Goal: Information Seeking & Learning: Learn about a topic

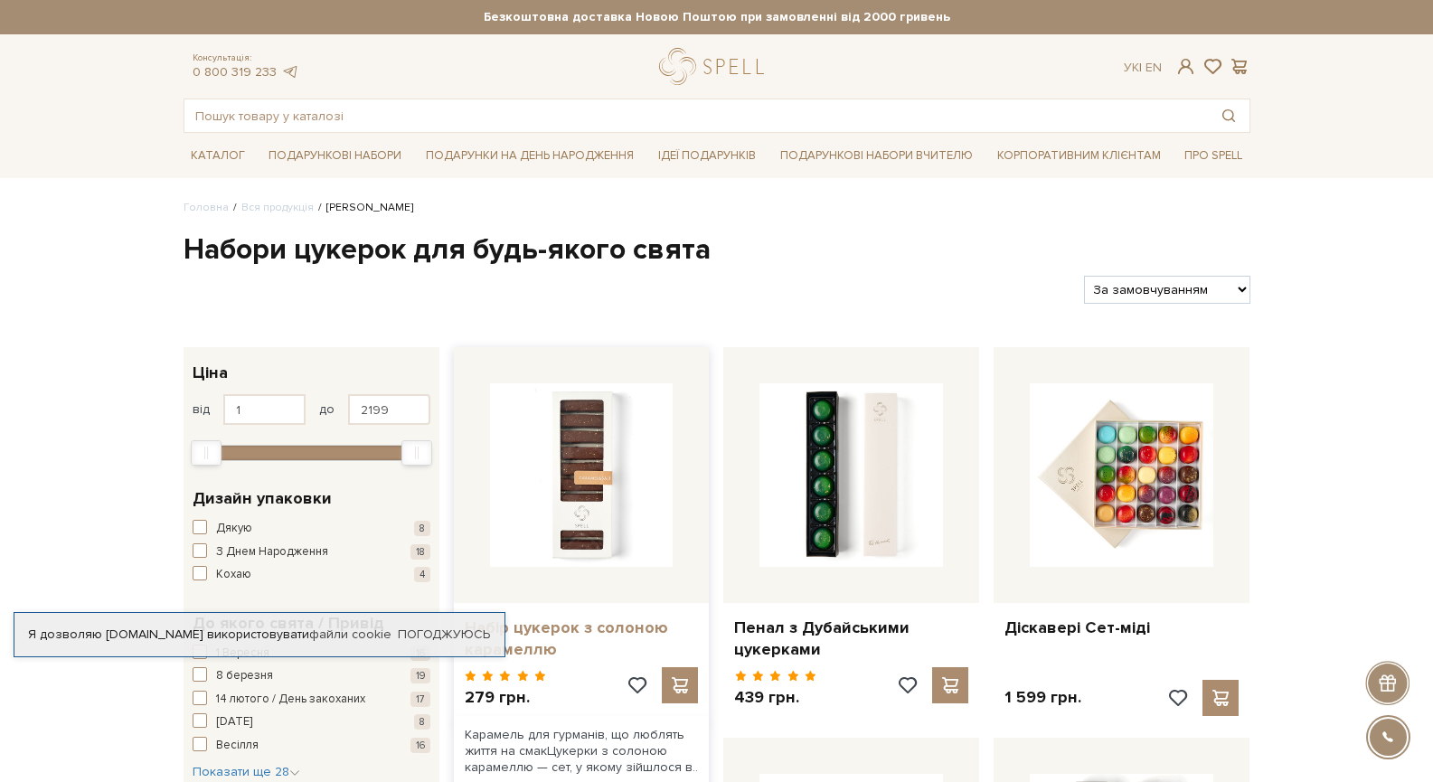
click at [592, 633] on link "Набір цукерок з солоною карамеллю" at bounding box center [582, 639] width 234 height 42
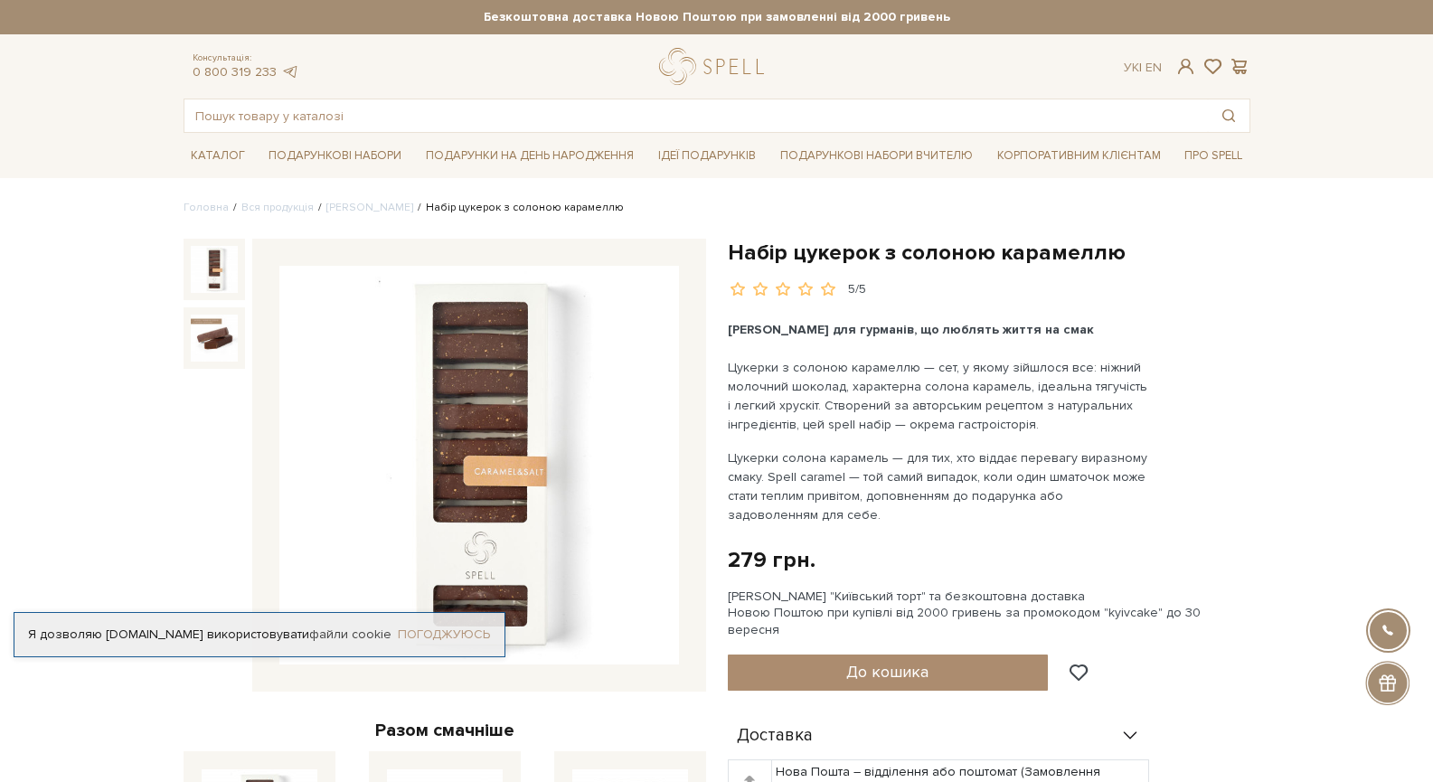
click at [468, 635] on link "Погоджуюсь" at bounding box center [444, 635] width 92 height 16
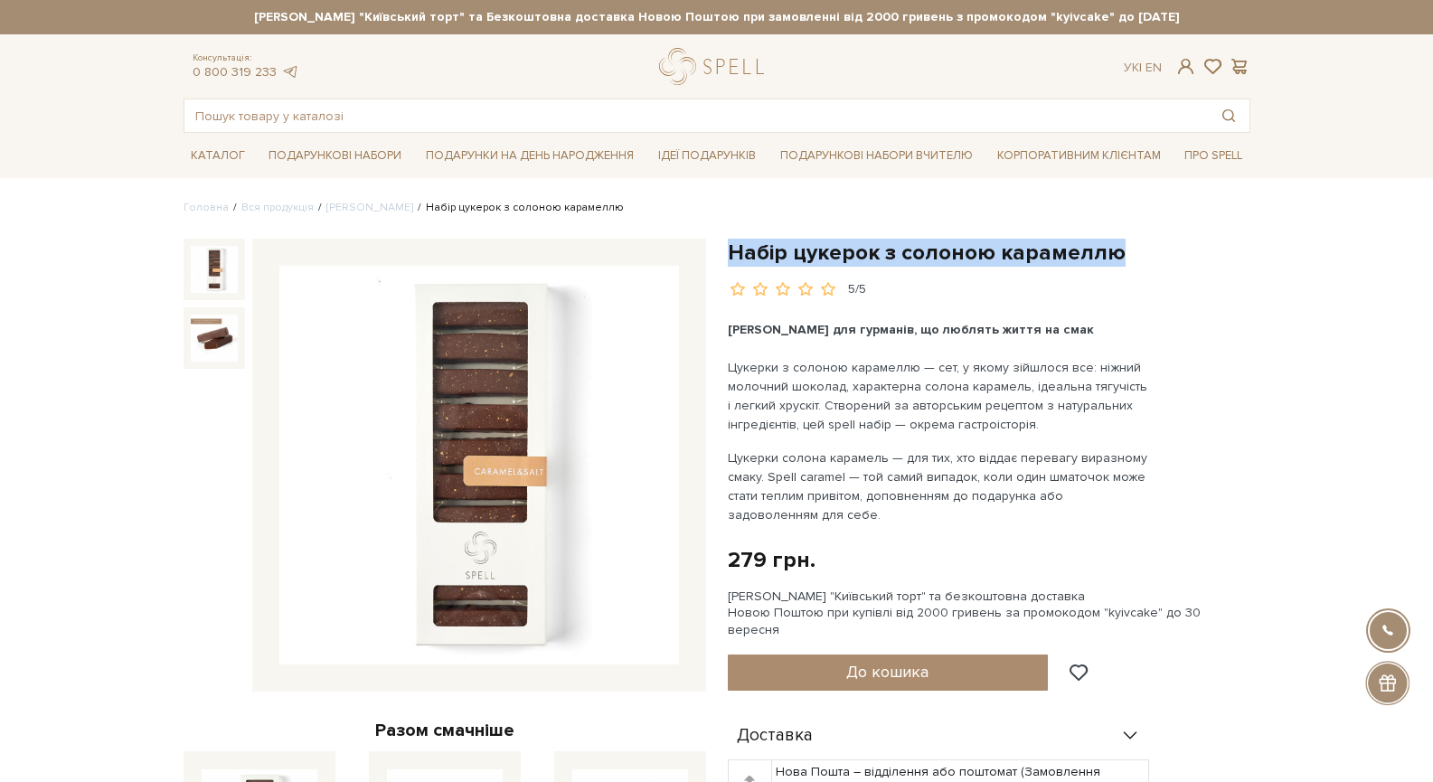
drag, startPoint x: 732, startPoint y: 252, endPoint x: 1115, endPoint y: 253, distance: 383.4
click at [1115, 253] on h1 "Набір цукерок з солоною карамеллю" at bounding box center [989, 253] width 523 height 28
copy h1 "Набір цукерок з солоною карамеллю"
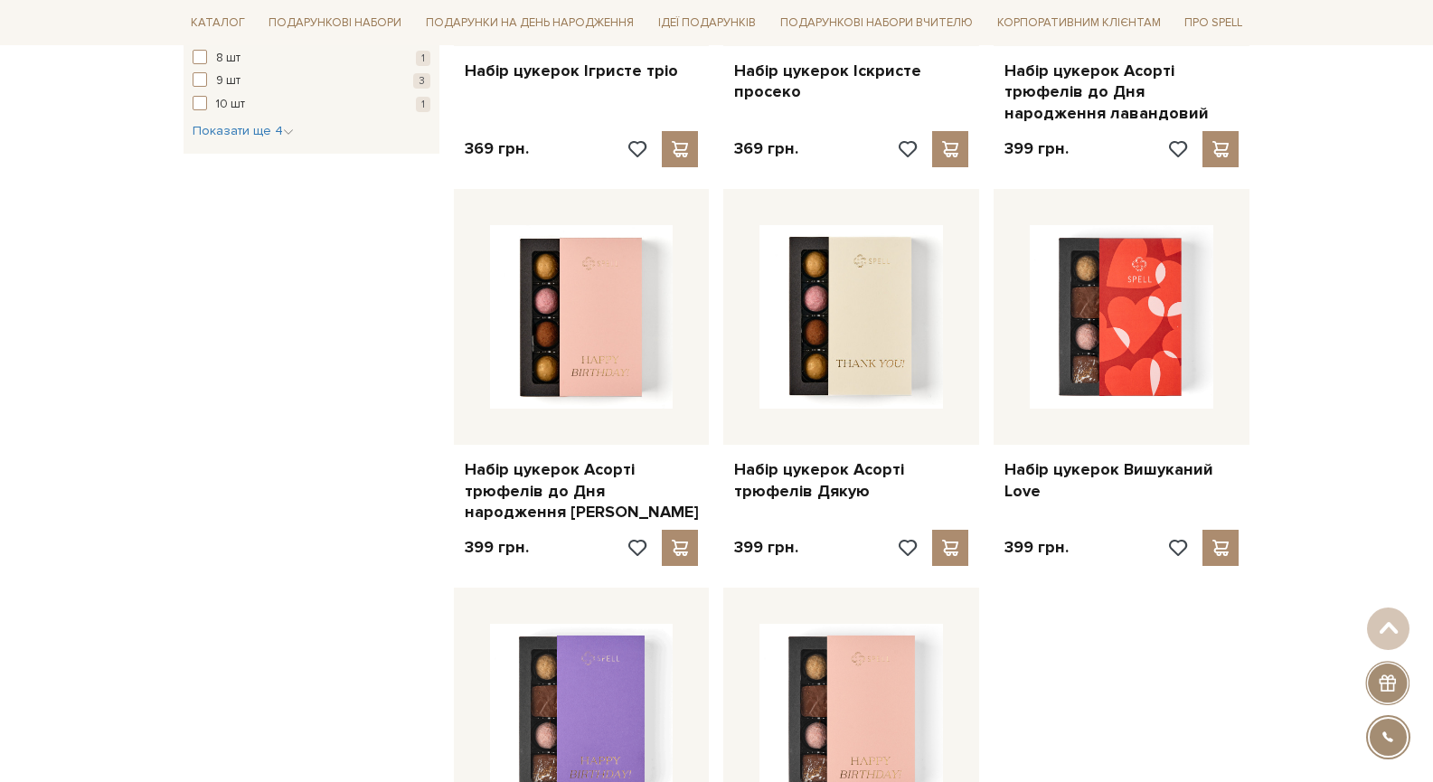
scroll to position [1733, 0]
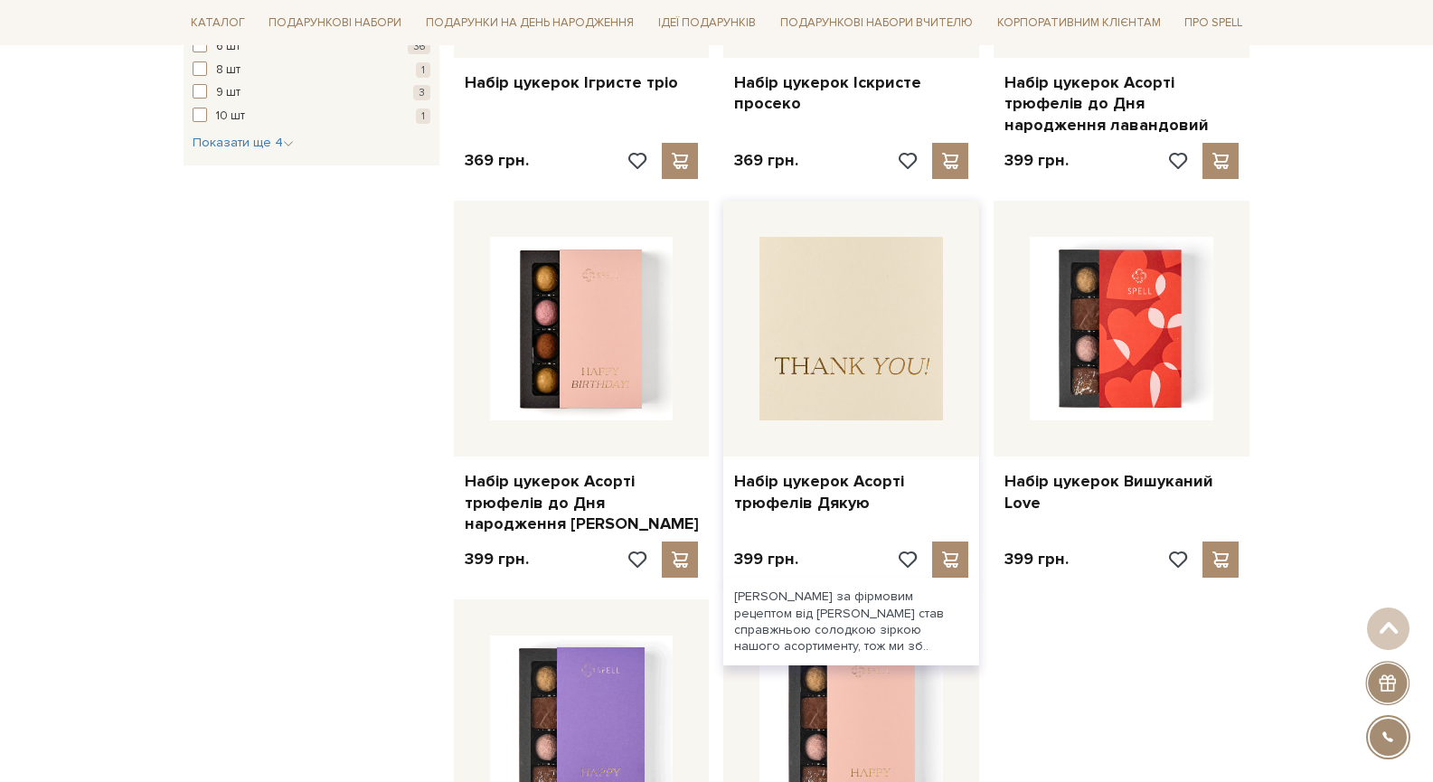
click at [861, 373] on img at bounding box center [852, 329] width 184 height 184
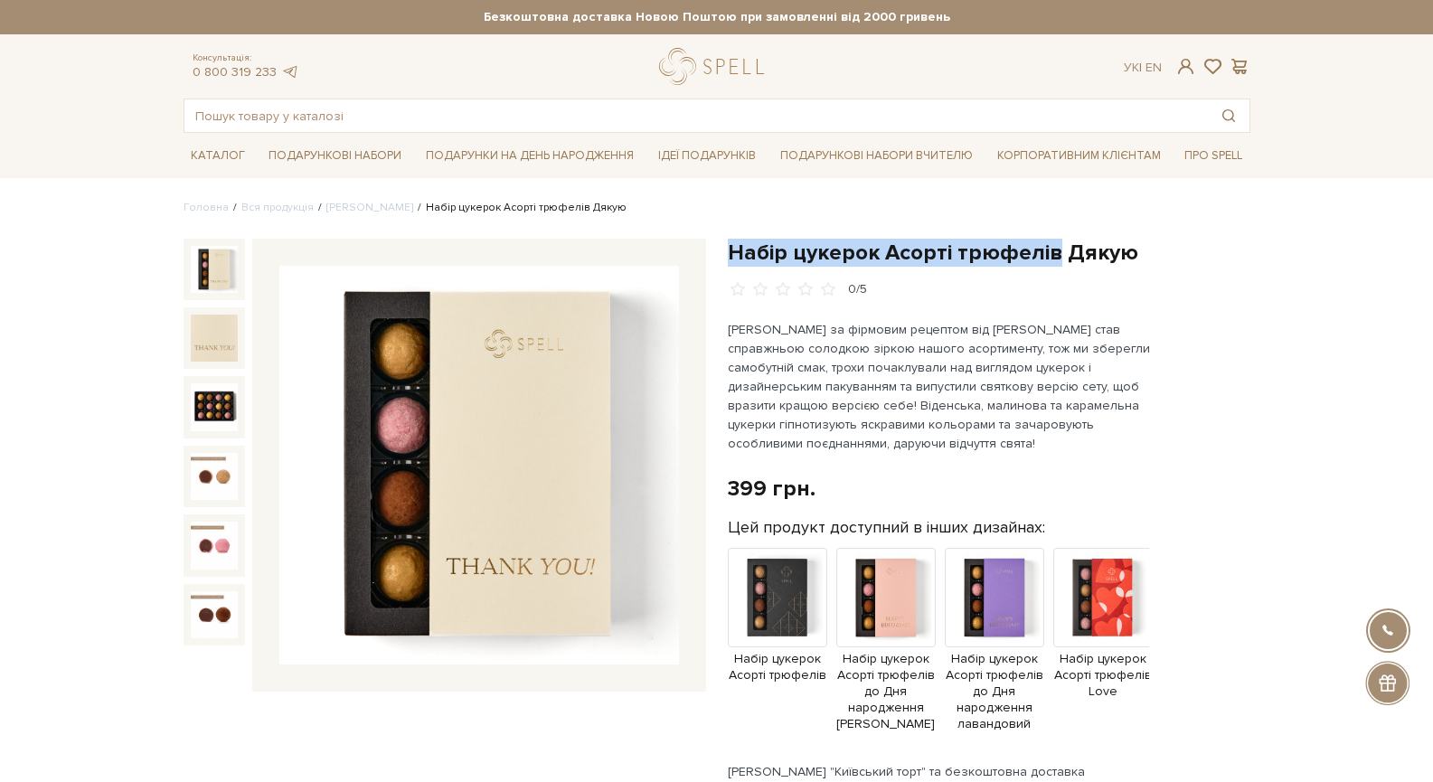
drag, startPoint x: 729, startPoint y: 256, endPoint x: 1053, endPoint y: 258, distance: 324.6
click at [1053, 258] on h1 "Набір цукерок Асорті трюфелів Дякую" at bounding box center [989, 253] width 523 height 28
copy h1 "Набір цукерок Асорті трюфелів"
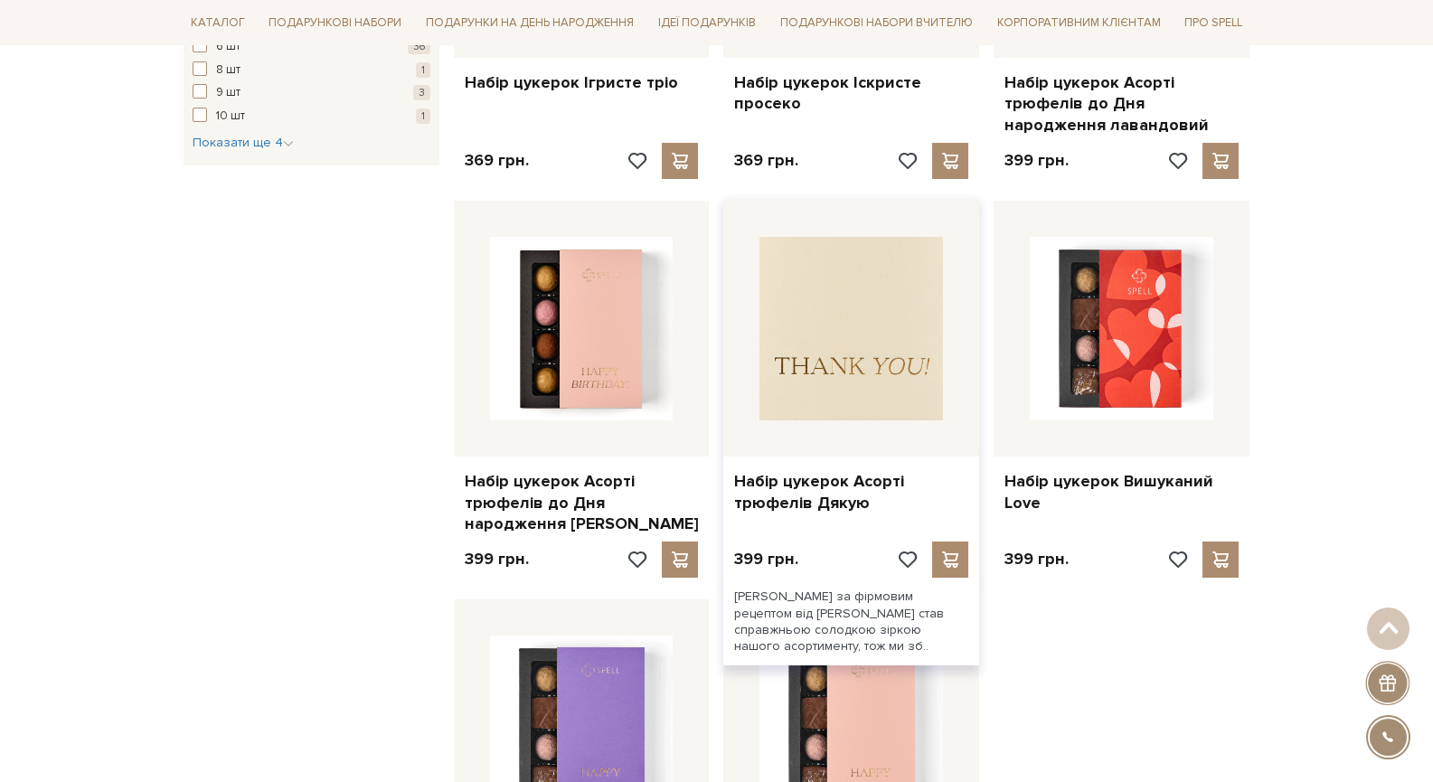
click at [847, 385] on img at bounding box center [852, 329] width 184 height 184
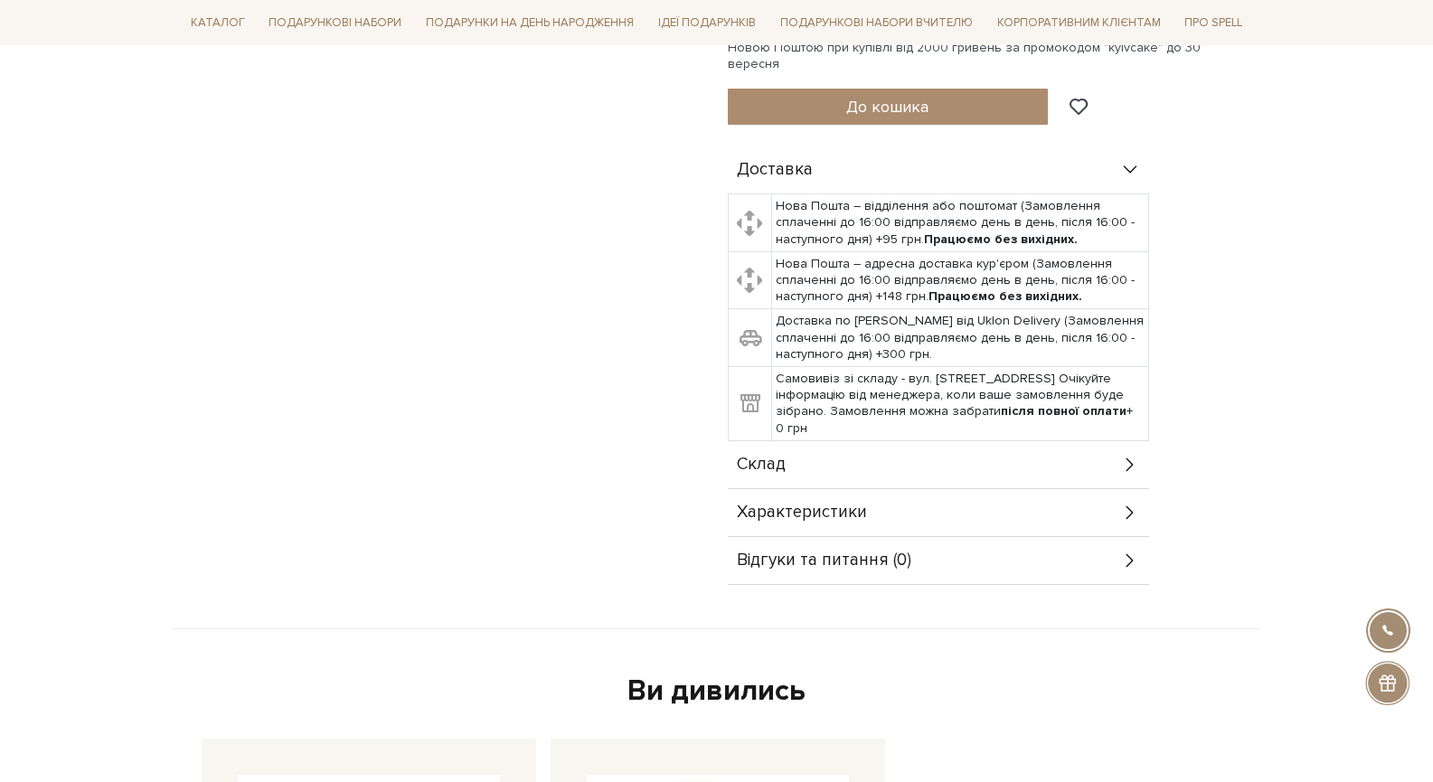
scroll to position [904, 0]
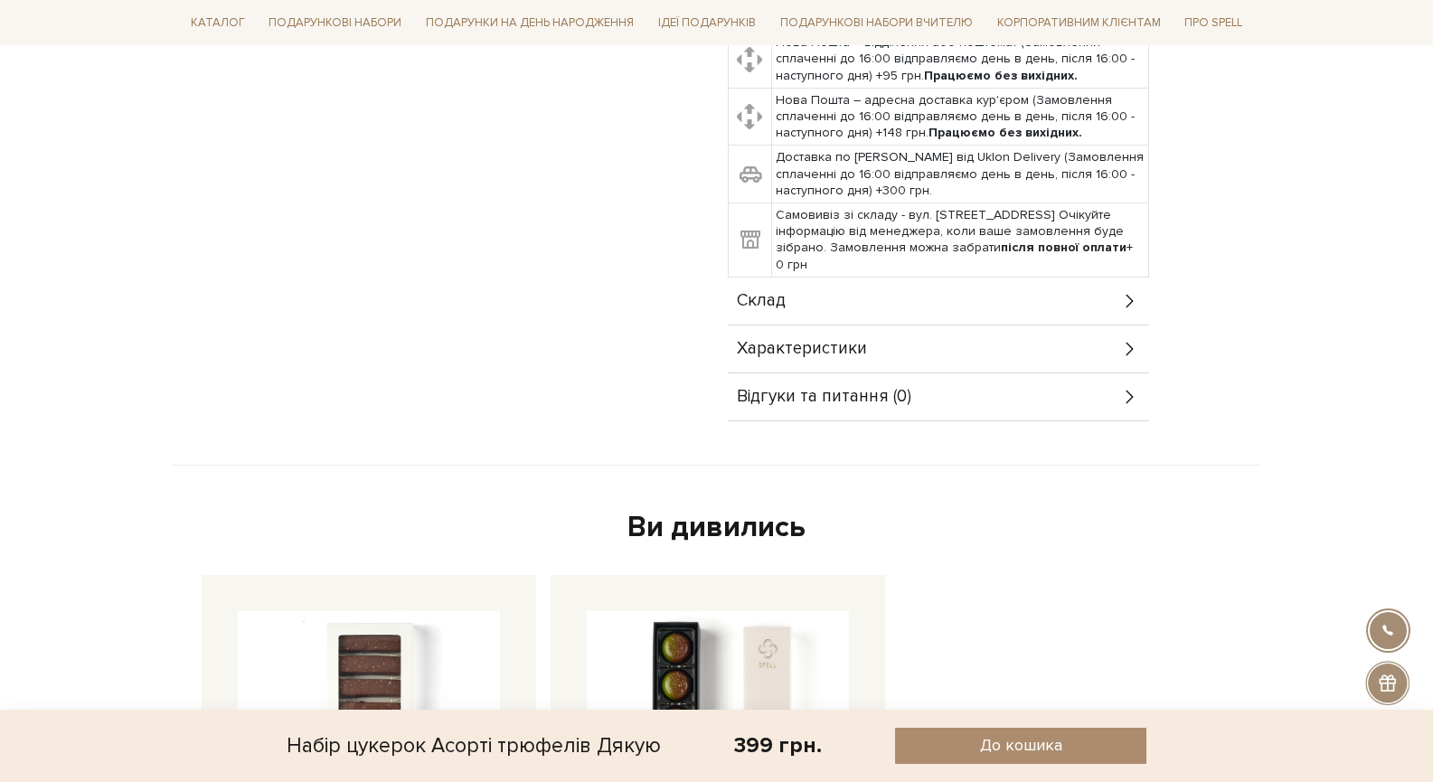
click at [1115, 331] on div "Характеристики" at bounding box center [938, 349] width 421 height 47
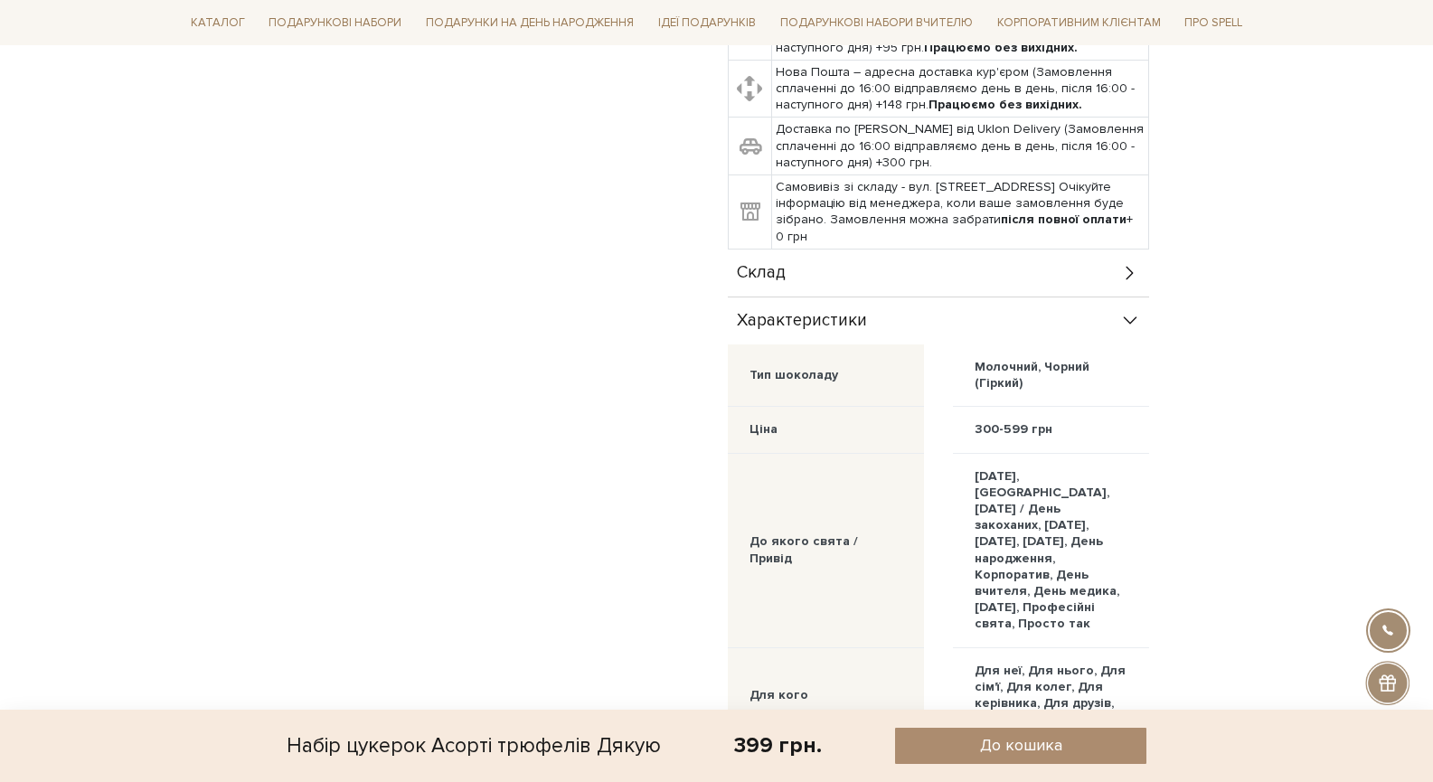
scroll to position [937, 0]
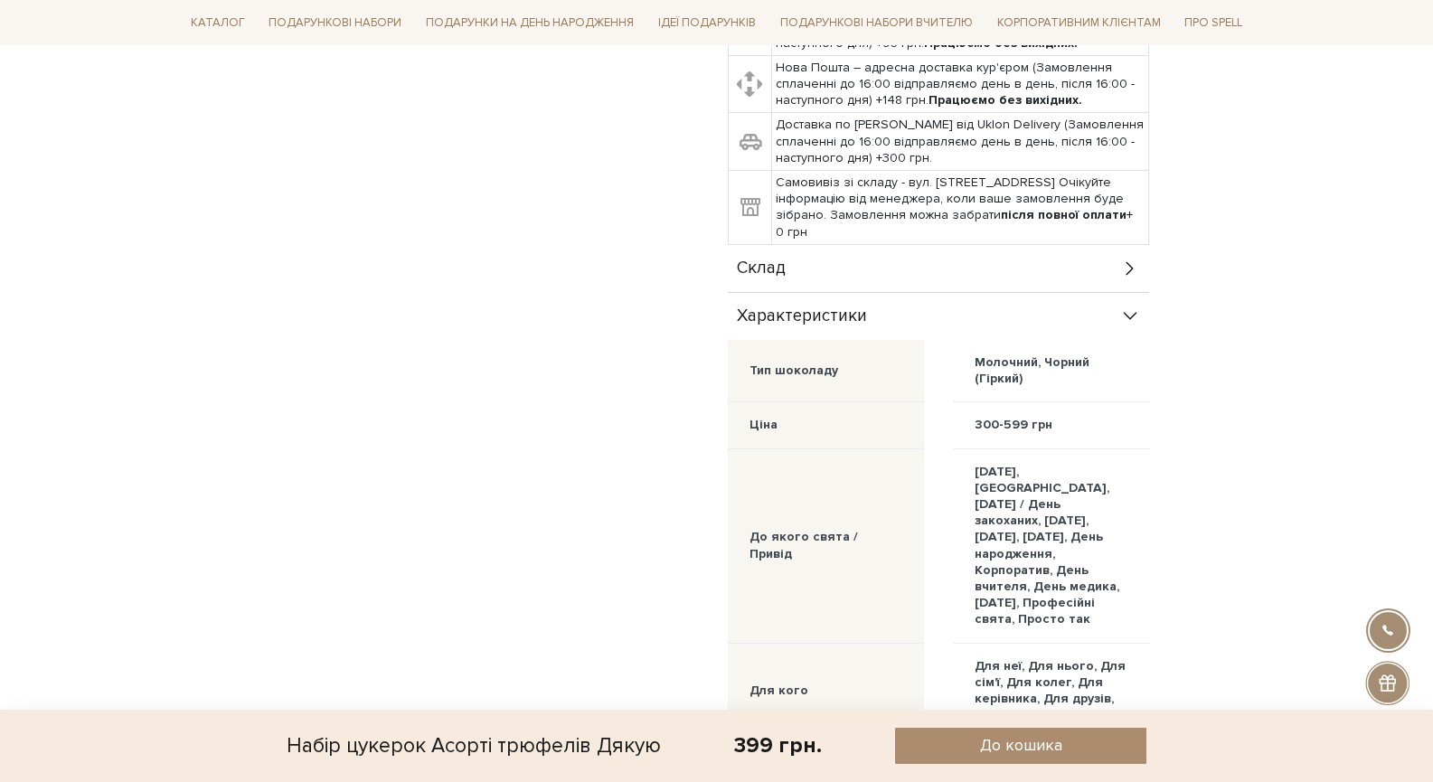
click at [1110, 250] on div "Склад" at bounding box center [938, 268] width 421 height 47
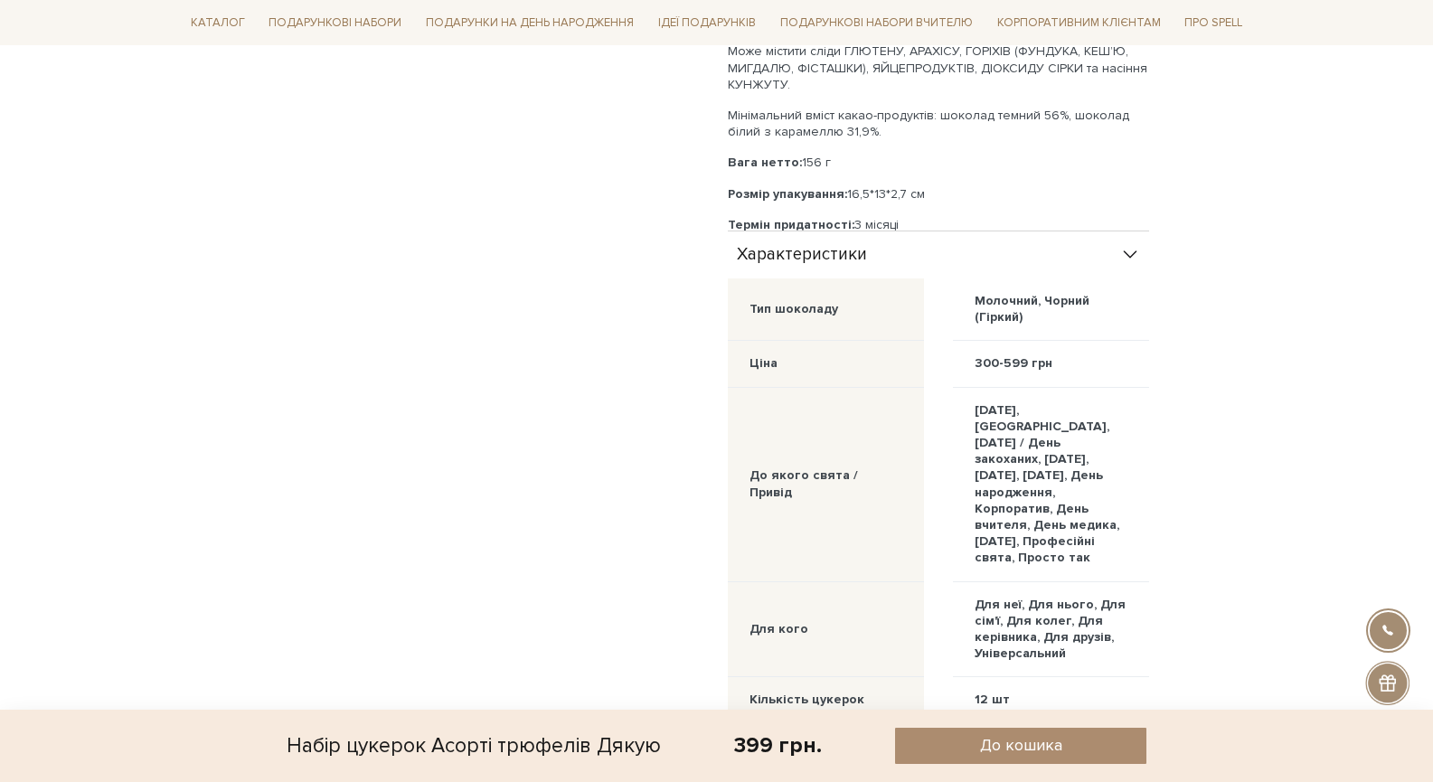
scroll to position [1685, 0]
drag, startPoint x: 733, startPoint y: 131, endPoint x: 821, endPoint y: 139, distance: 88.1
click at [821, 157] on p "Вага нетто: 156 г" at bounding box center [938, 165] width 421 height 16
click at [862, 157] on p "Вага нетто: 156 г" at bounding box center [938, 165] width 421 height 16
drag, startPoint x: 731, startPoint y: 132, endPoint x: 829, endPoint y: 137, distance: 98.7
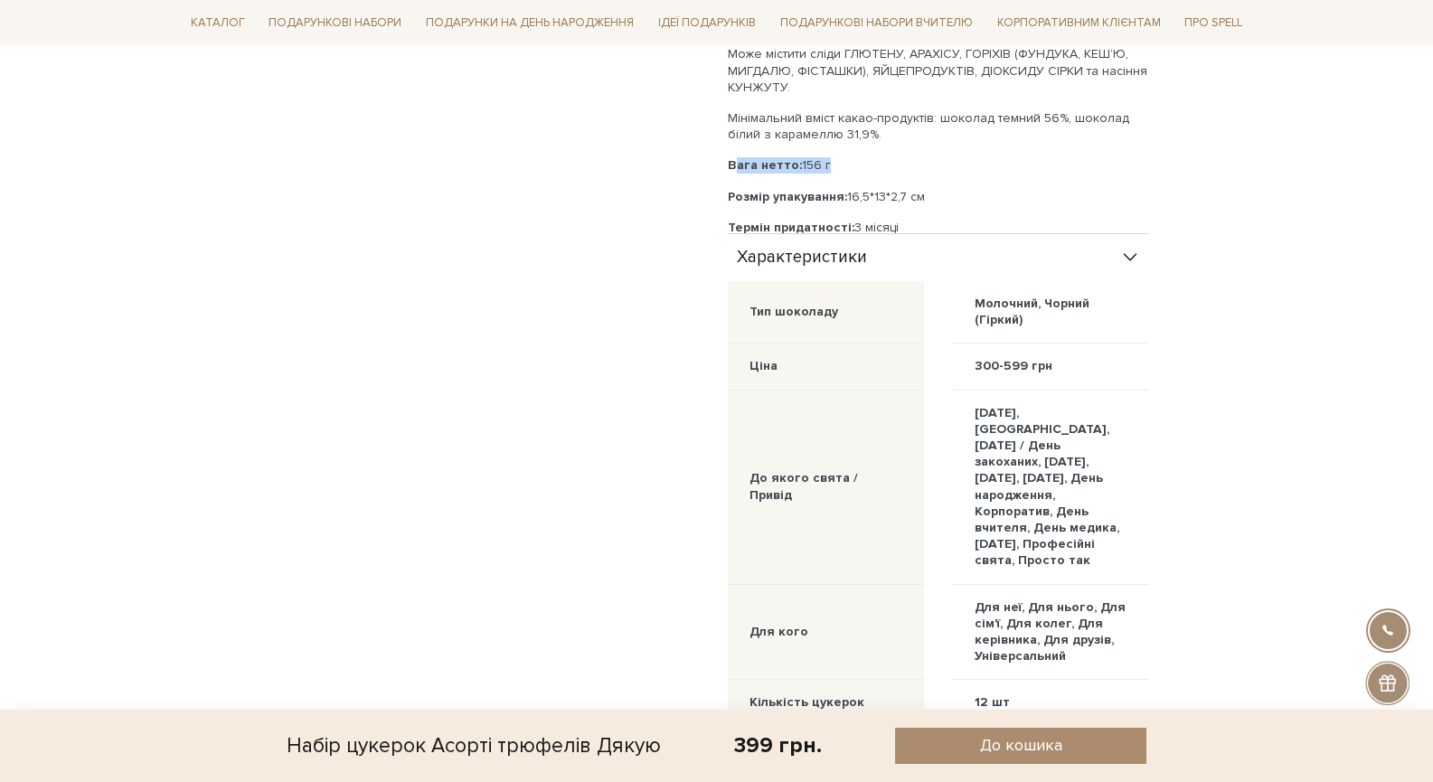
click at [829, 157] on p "Вага нетто: 156 г" at bounding box center [938, 165] width 421 height 16
copy p "Вага нетто: 156 г"
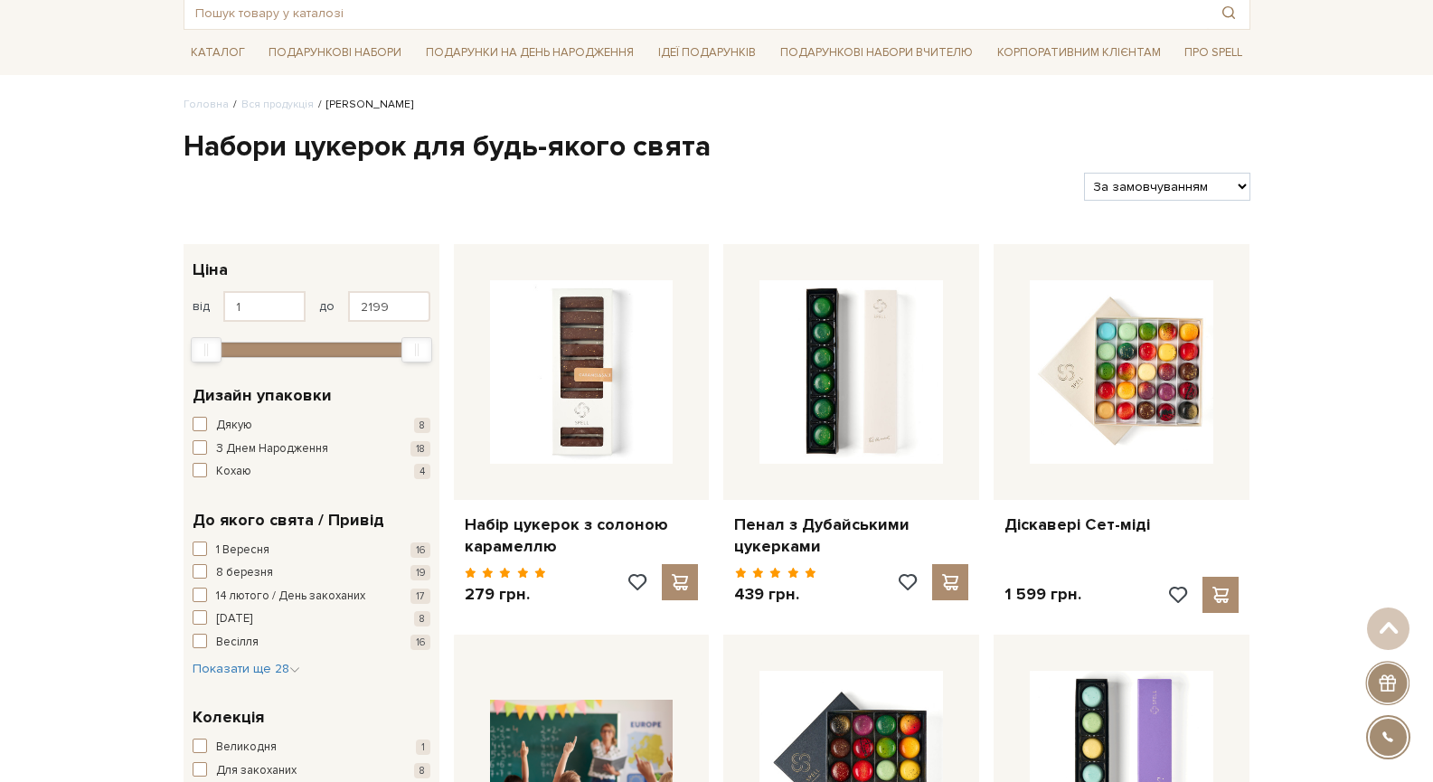
scroll to position [100, 0]
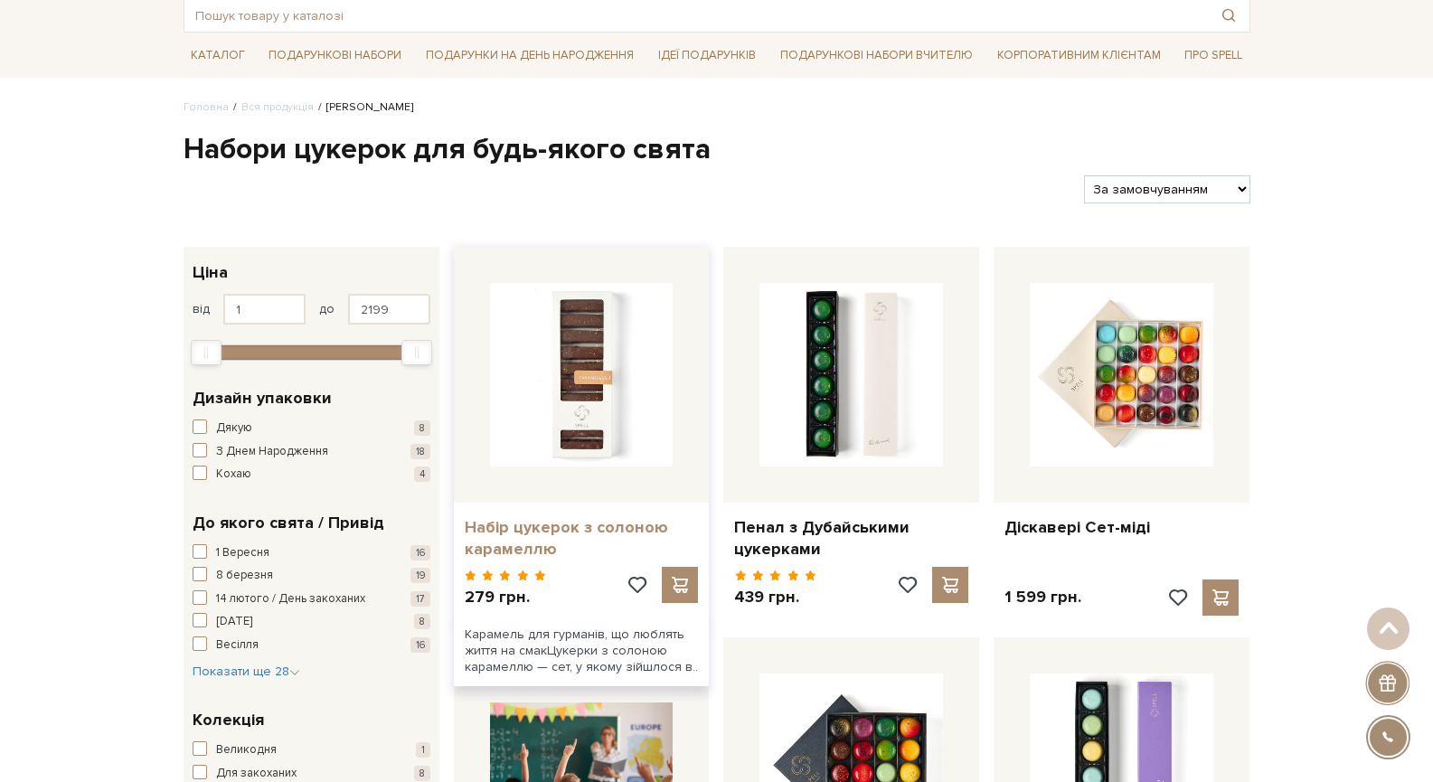
click at [559, 522] on link "Набір цукерок з солоною карамеллю" at bounding box center [582, 538] width 234 height 42
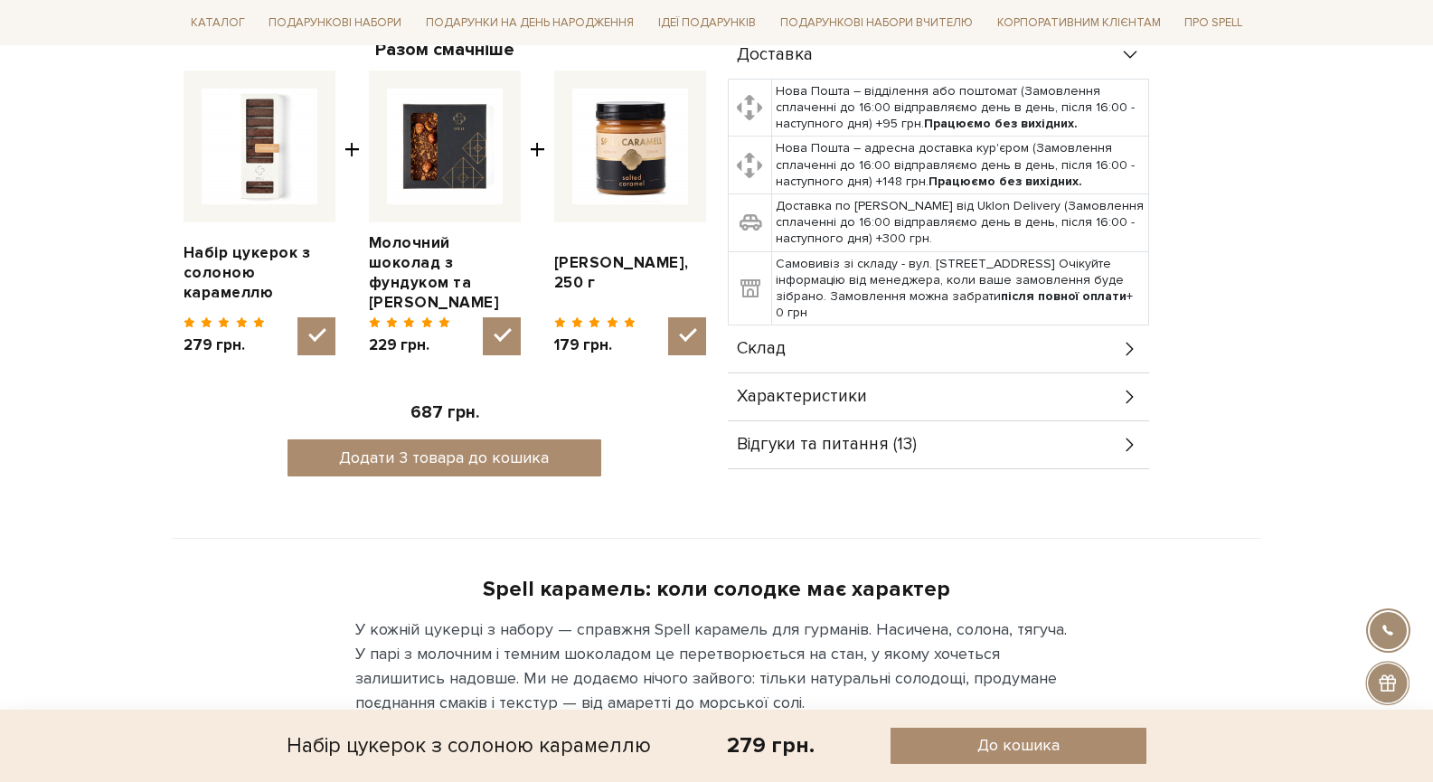
scroll to position [690, 0]
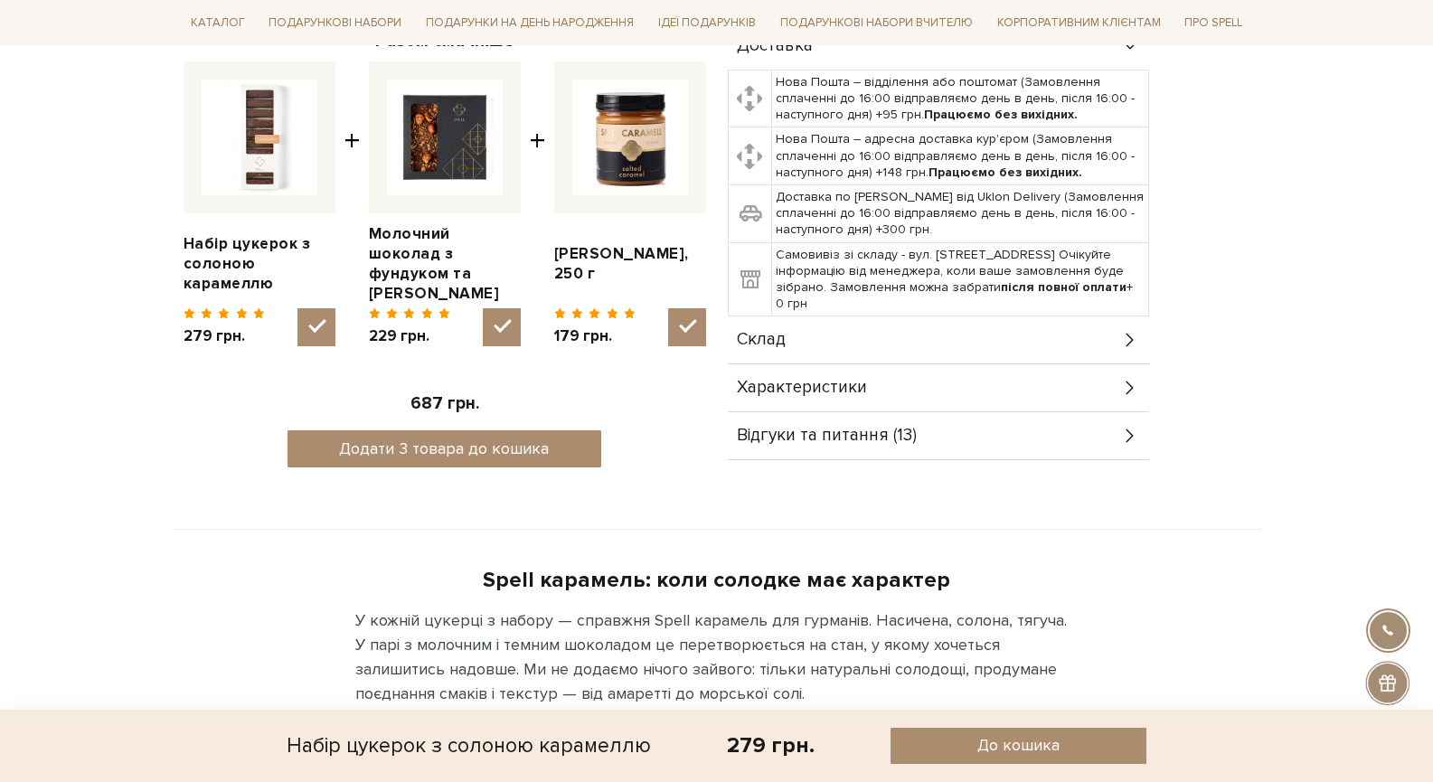
click at [1085, 316] on div "Склад" at bounding box center [938, 339] width 421 height 47
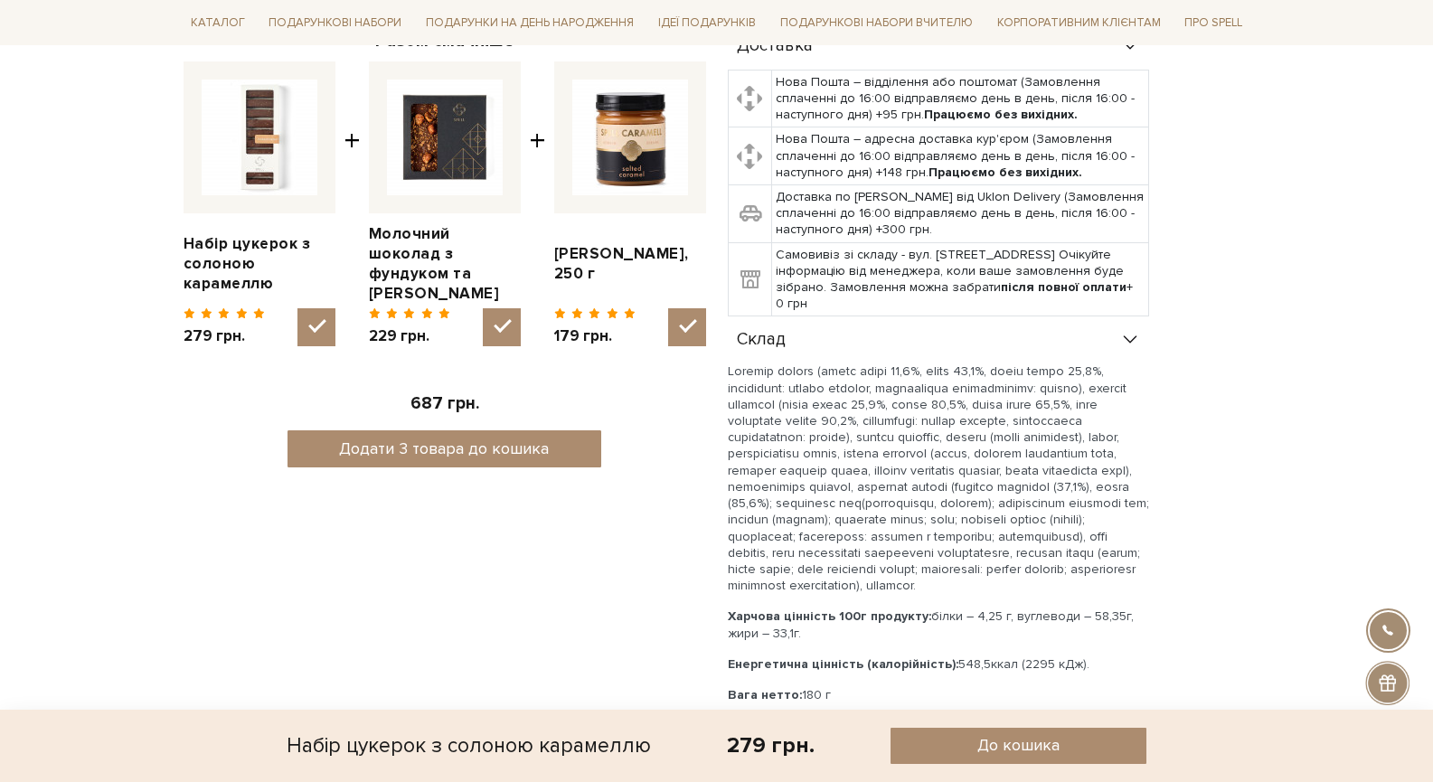
drag, startPoint x: 727, startPoint y: 692, endPoint x: 835, endPoint y: 682, distance: 109.0
click at [835, 682] on div "Харчова цінність 100г продукту: білки – 4,25 г, вуглеводи – 58,35г, жири – 33,1…" at bounding box center [938, 579] width 421 height 432
copy p "Вага нетто: 180 г"
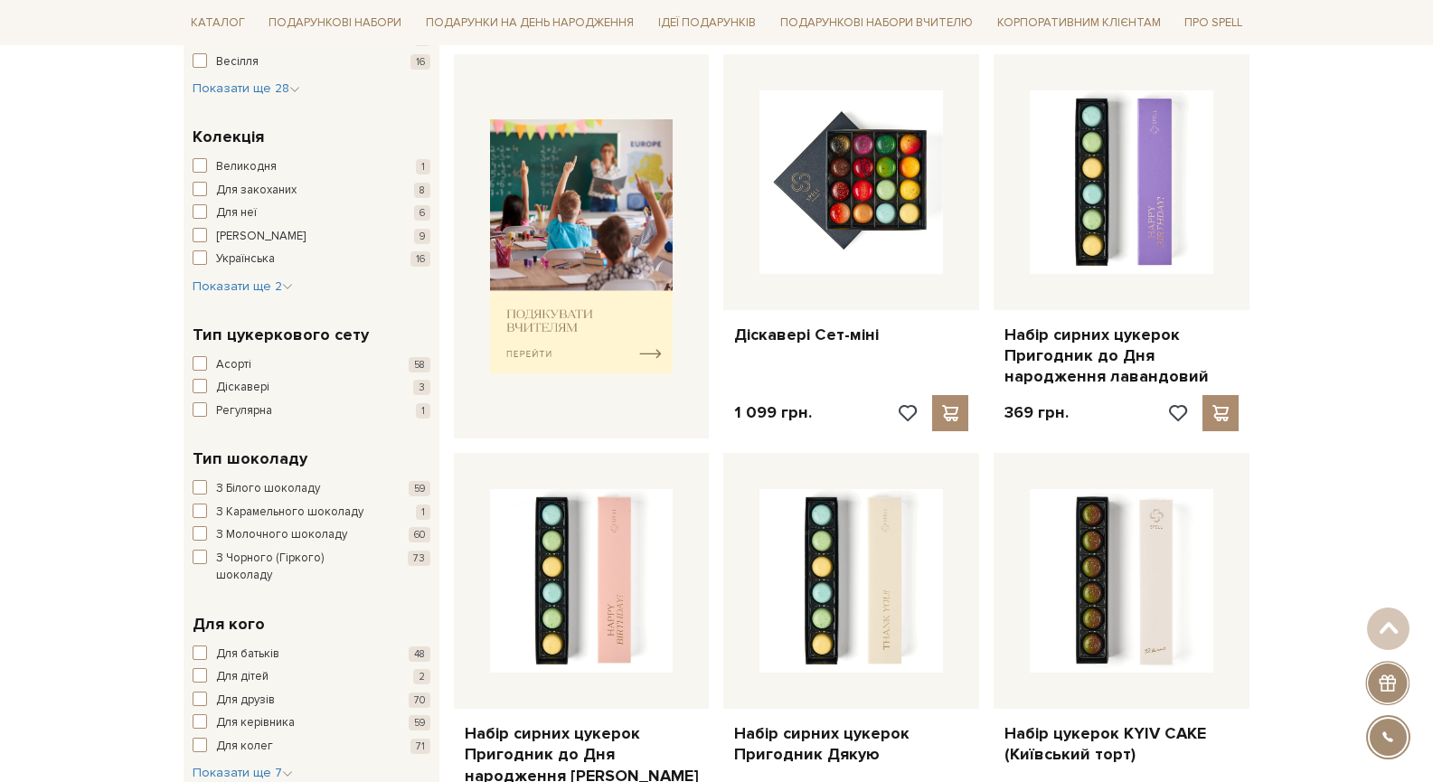
scroll to position [731, 0]
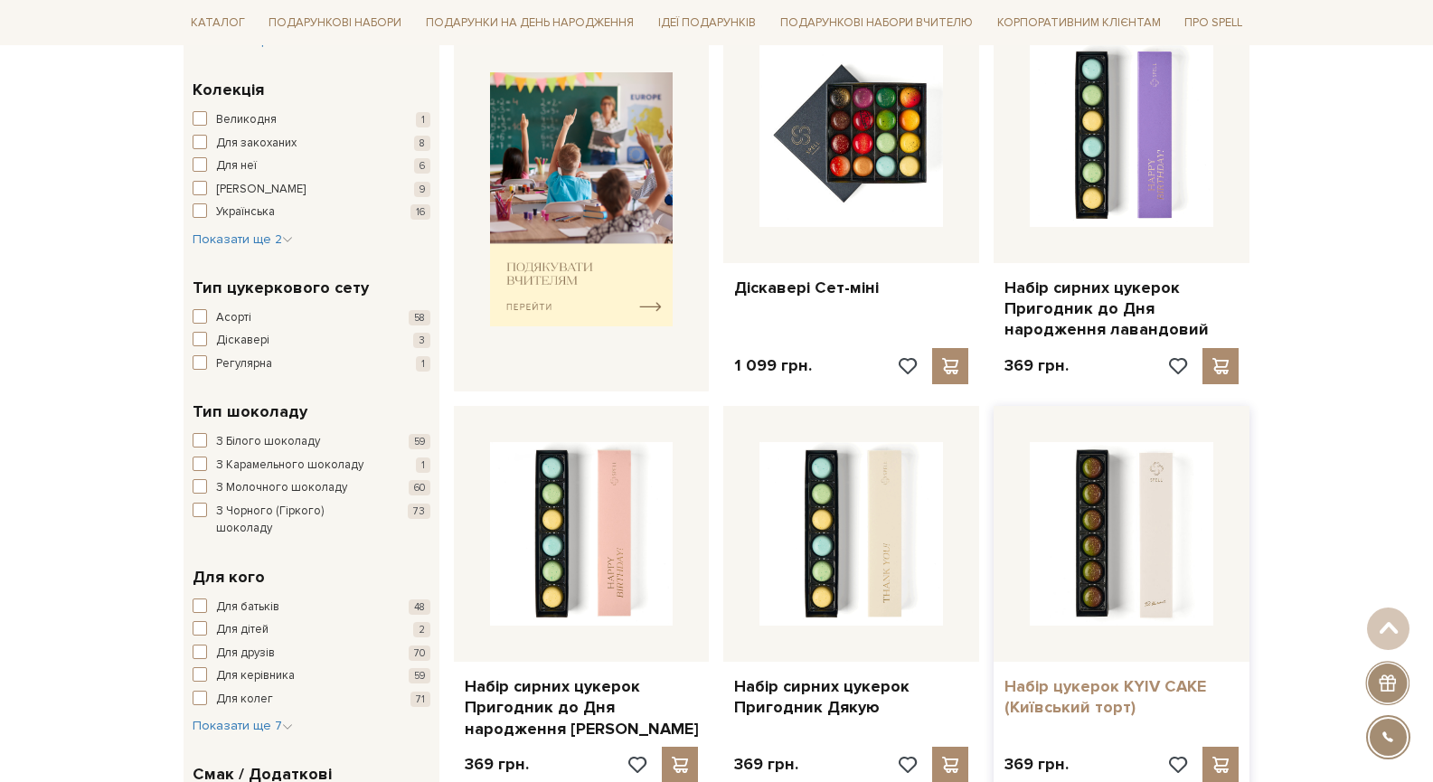
click at [1116, 685] on link "Набір цукерок KYIV CAKE (Київський торт)" at bounding box center [1122, 697] width 234 height 42
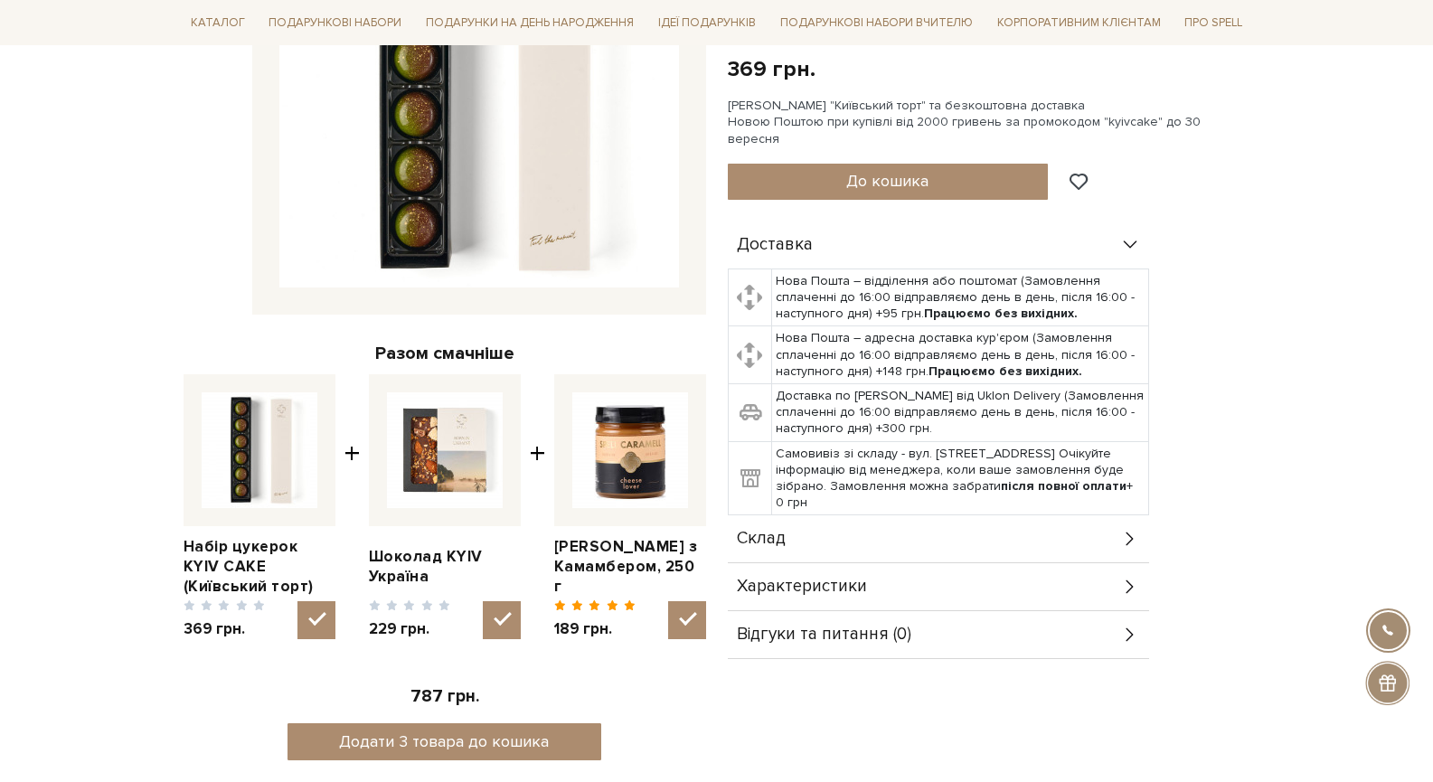
scroll to position [382, 0]
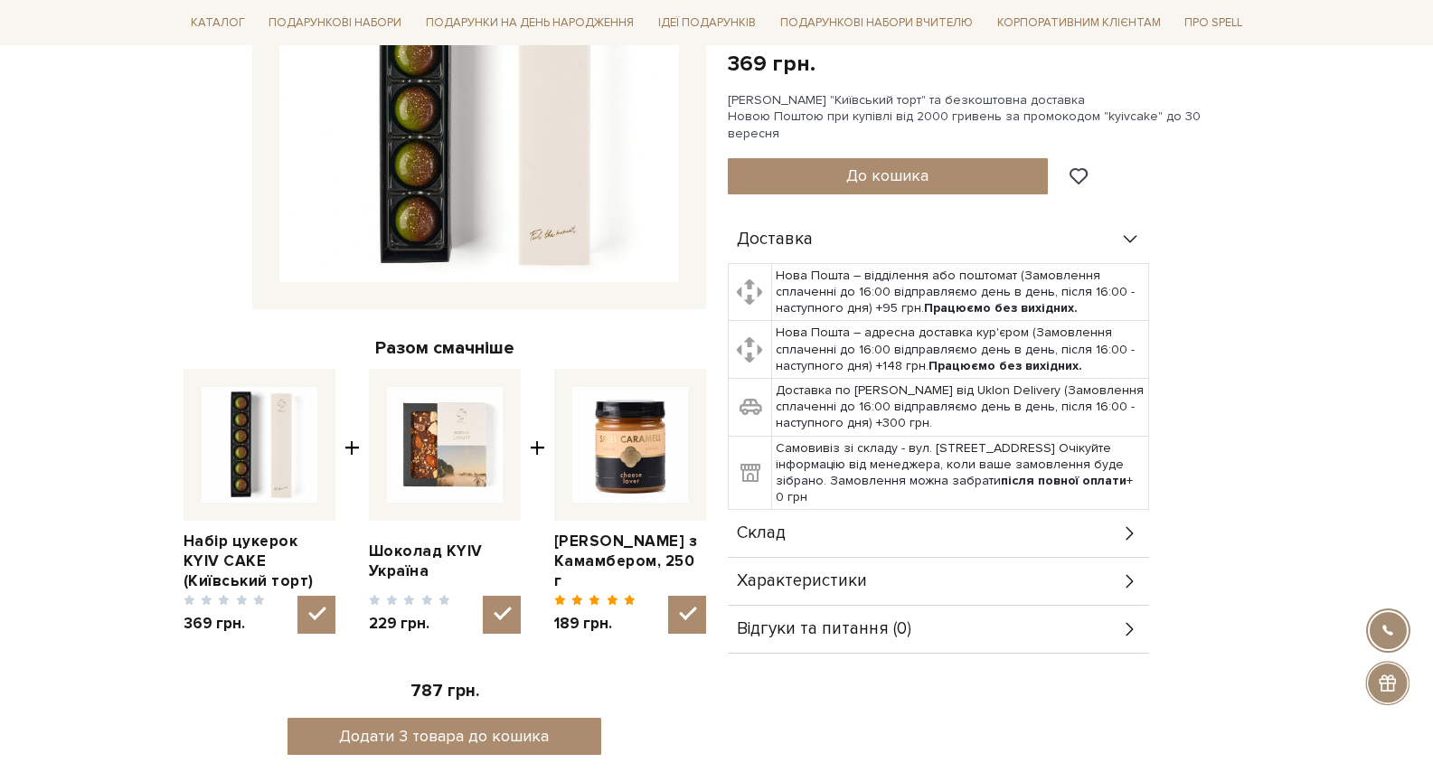
click at [1016, 512] on div "Склад" at bounding box center [938, 533] width 421 height 47
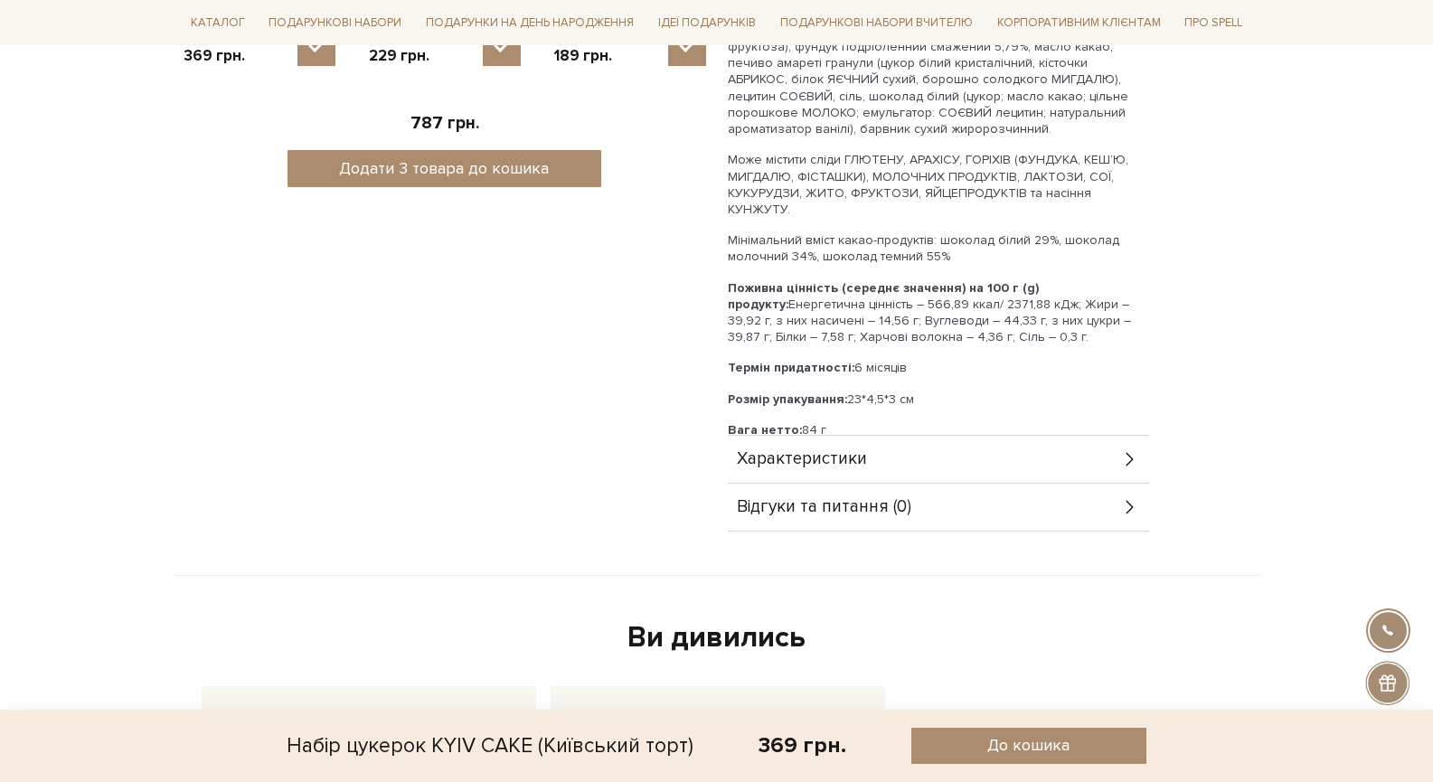
scroll to position [971, 0]
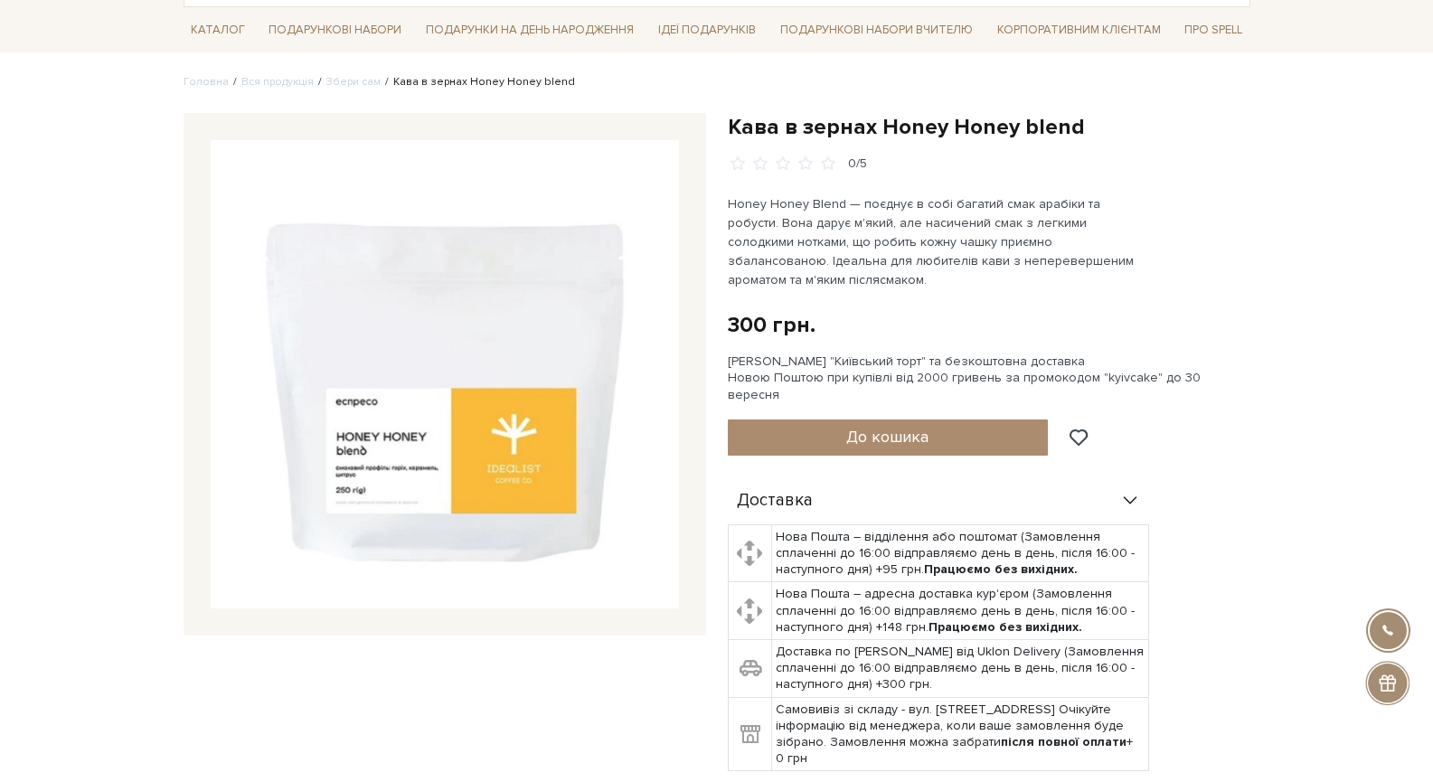
scroll to position [127, 0]
drag, startPoint x: 858, startPoint y: 202, endPoint x: 873, endPoint y: 219, distance: 23.1
drag, startPoint x: 873, startPoint y: 219, endPoint x: 856, endPoint y: 194, distance: 29.9
click at [856, 194] on p "Honey Honey Blend — поєднує в собі багатий смак арабіки та робусти. Вона дарує …" at bounding box center [940, 240] width 424 height 95
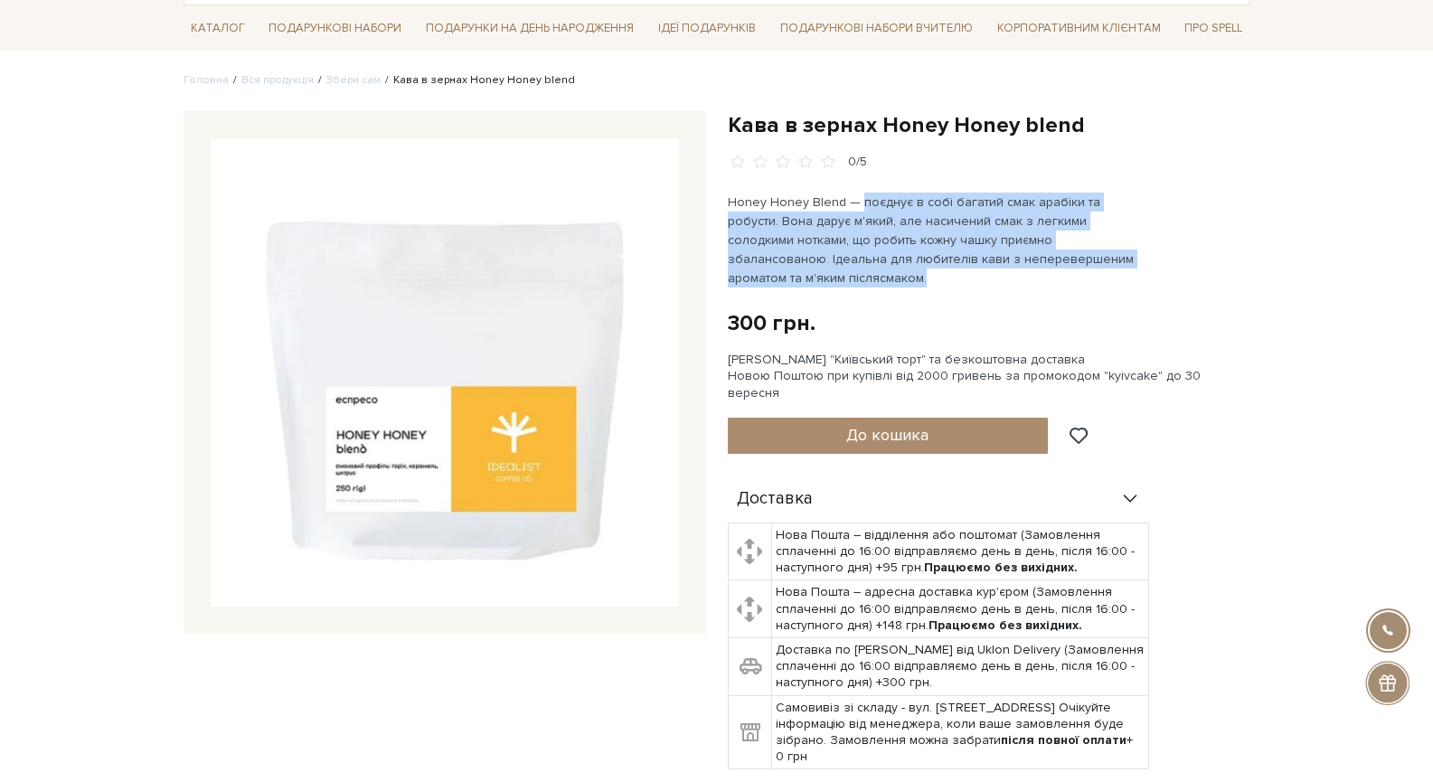
drag, startPoint x: 856, startPoint y: 194, endPoint x: 1130, endPoint y: 253, distance: 280.2
click at [1130, 253] on p "Honey Honey Blend — поєднує в собі багатий смак арабіки та робусти. Вона дарує …" at bounding box center [940, 240] width 424 height 95
copy p "поєднує в собі багатий смак арабіки та робусти. Вона дарує м'який, але насичени…"
click at [352, 79] on link "Збери сам" at bounding box center [353, 80] width 54 height 14
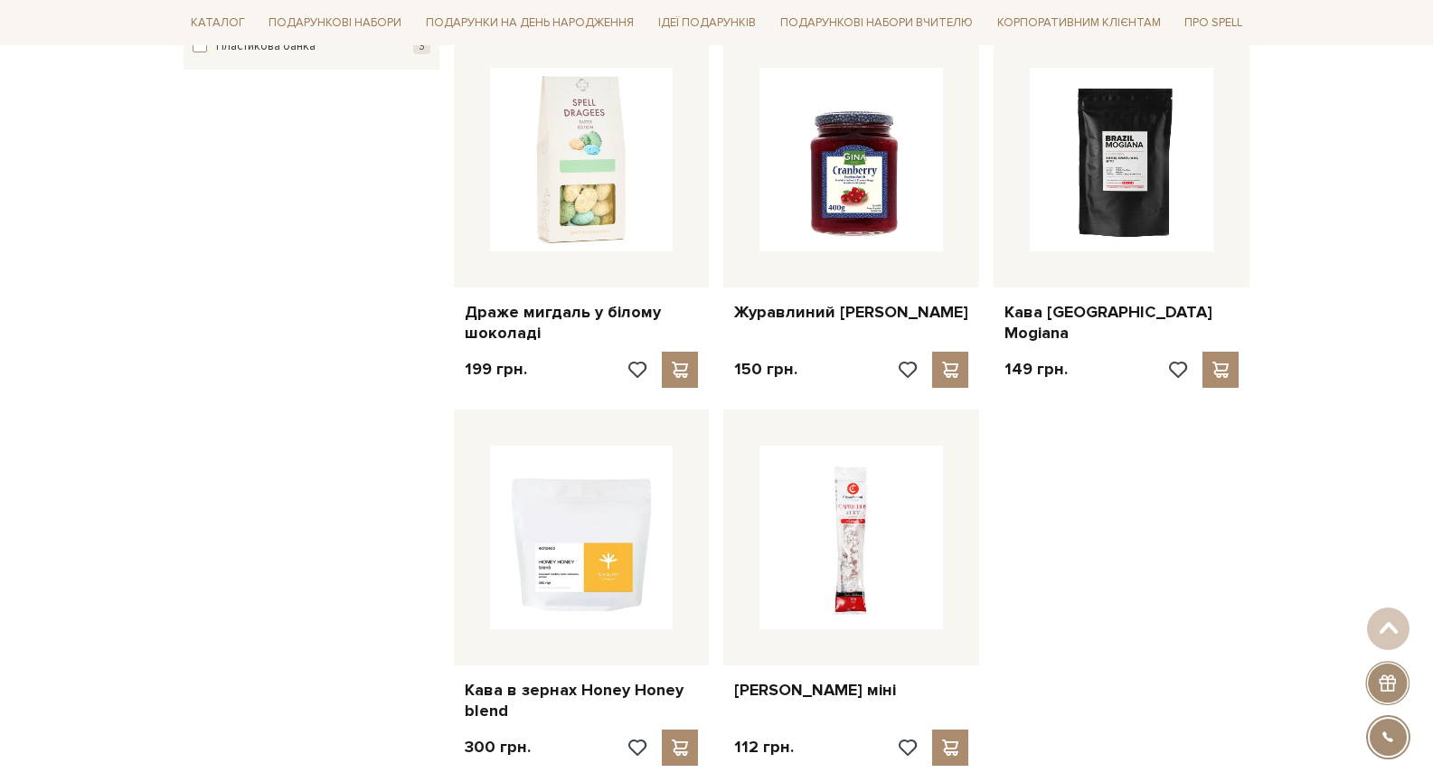
scroll to position [1952, 0]
